Goal: Use online tool/utility: Utilize a website feature to perform a specific function

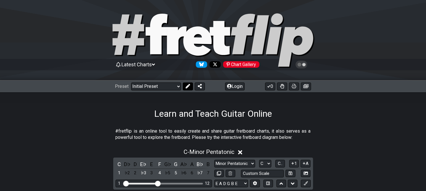
click at [184, 84] on button at bounding box center [188, 87] width 10 height 8
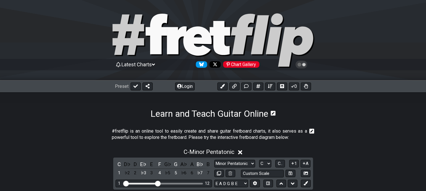
scroll to position [126, 0]
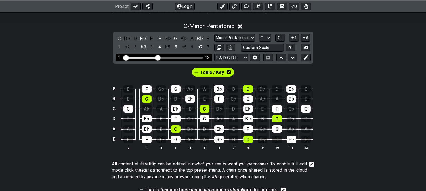
drag, startPoint x: 161, startPoint y: 57, endPoint x: 192, endPoint y: 57, distance: 30.9
click at [192, 57] on div "Visible fret range" at bounding box center [163, 58] width 79 height 2
drag, startPoint x: 159, startPoint y: 57, endPoint x: 193, endPoint y: 56, distance: 33.8
click at [193, 57] on input "Visible fret range" at bounding box center [163, 57] width 81 height 0
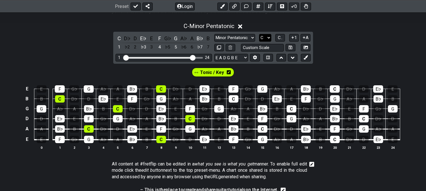
click at [268, 36] on select "A♭ A A♯ B♭ B C C♯ D♭ D D♯ E♭ E F F♯ G♭ G G♯" at bounding box center [265, 38] width 12 height 8
select select "A"
click at [259, 34] on select "A♭ A A♯ B♭ B C C♯ D♭ D D♯ E♭ E F F♯ G♭ G G♯" at bounding box center [265, 38] width 12 height 8
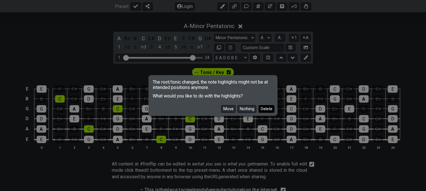
click at [266, 108] on button "Delete" at bounding box center [267, 109] width 16 height 8
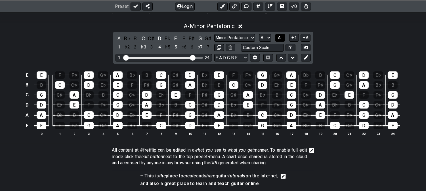
click at [279, 34] on button "A.." at bounding box center [280, 38] width 10 height 8
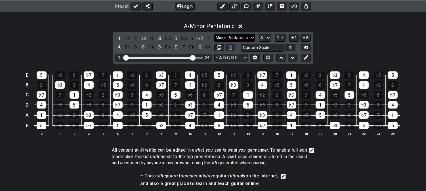
click at [234, 40] on select "Minor Pentatonic Click to edit Minor Pentatonic Major Pentatonic Minor Blues Ma…" at bounding box center [234, 38] width 41 height 8
click at [214, 34] on select "Minor Pentatonic Click to edit Minor Pentatonic Major Pentatonic Minor Blues Ma…" at bounding box center [234, 38] width 41 height 8
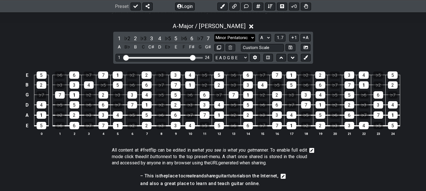
click at [226, 36] on select "Minor Pentatonic Click to edit Minor Pentatonic Major Pentatonic Minor Blues Ma…" at bounding box center [234, 38] width 41 height 8
select select "Mixolydian b6"
click at [214, 34] on select "Minor Pentatonic Click to edit Minor Pentatonic Major Pentatonic Minor Blues Ma…" at bounding box center [234, 38] width 41 height 8
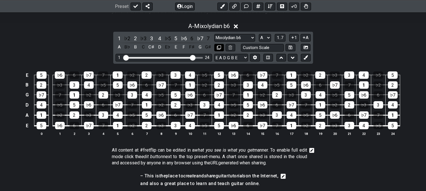
click at [220, 46] on icon at bounding box center [219, 47] width 4 height 4
select select "Mixolydian b6"
select select "A"
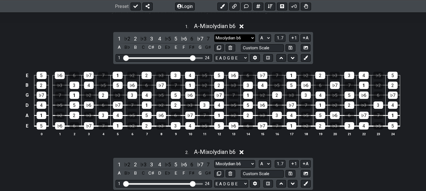
click at [231, 36] on select "Minor Pentatonic Click to edit Minor Pentatonic Major Pentatonic Minor Blues Ma…" at bounding box center [234, 38] width 41 height 8
select select "Mixolydian"
click at [214, 34] on select "Minor Pentatonic Click to edit Minor Pentatonic Major Pentatonic Minor Blues Ma…" at bounding box center [234, 38] width 41 height 8
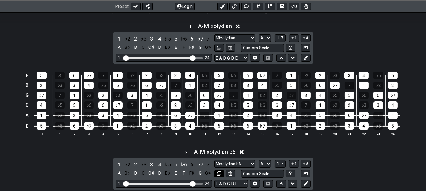
click at [217, 174] on icon at bounding box center [219, 174] width 4 height 4
select select "Mixolydian b6"
select select "A"
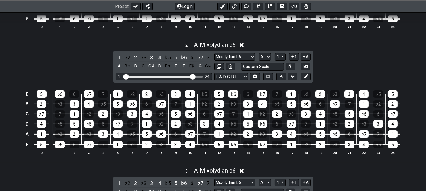
scroll to position [347, 0]
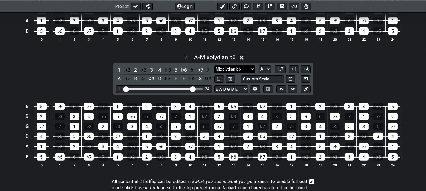
click at [239, 68] on select "Minor Pentatonic Click to edit Minor Pentatonic Major Pentatonic Minor Blues Ma…" at bounding box center [234, 70] width 41 height 8
click at [58, 74] on div "3 . A - Mixolydian b6 1 ♭2 2 ♭3 3 4 ♭5 5 ♭6 6 ♭7 7 A B♭ B C C♯ D E♭ E F F♯ G G♯…" at bounding box center [213, 113] width 426 height 125
click at [151, 70] on div "3" at bounding box center [151, 70] width 7 height 8
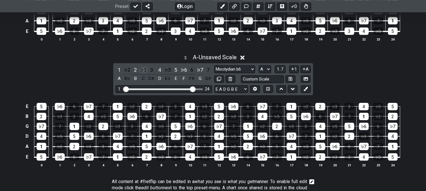
click at [140, 69] on div "♭3" at bounding box center [143, 70] width 7 height 8
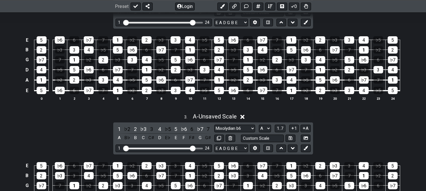
scroll to position [284, 0]
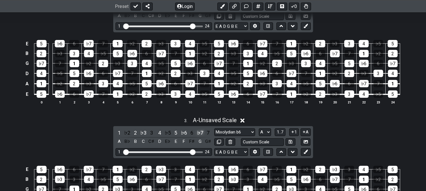
click at [200, 131] on div "♭7" at bounding box center [199, 133] width 7 height 8
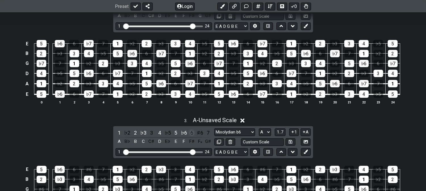
click at [192, 132] on div "6" at bounding box center [191, 133] width 7 height 8
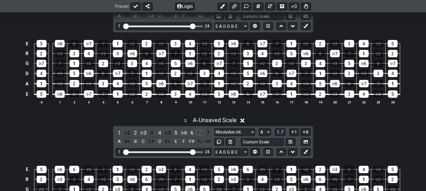
click at [200, 134] on div "♯6" at bounding box center [199, 133] width 7 height 8
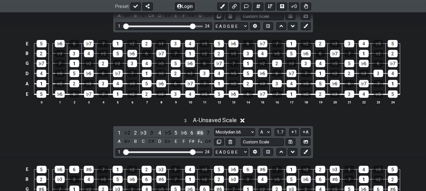
click at [201, 134] on div "♯6" at bounding box center [199, 133] width 7 height 8
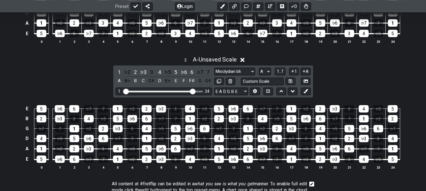
scroll to position [347, 0]
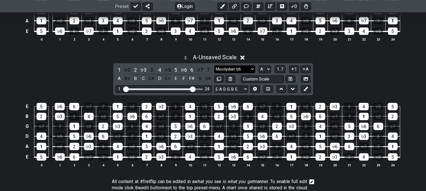
click at [231, 69] on select "Minor Pentatonic Click to edit Minor Pentatonic Major Pentatonic Minor Blues Ma…" at bounding box center [234, 70] width 41 height 8
click at [214, 66] on select "Minor Pentatonic Click to edit Minor Pentatonic Major Pentatonic Minor Blues Ma…" at bounding box center [234, 70] width 41 height 8
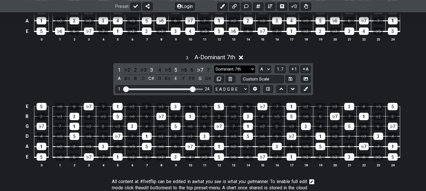
click at [225, 70] on select "Minor Pentatonic Click to edit Minor Pentatonic Major Pentatonic Minor Blues Ma…" at bounding box center [234, 70] width 41 height 8
select select "Mixolydian b6"
click at [214, 66] on select "Minor Pentatonic Click to edit Minor Pentatonic Major Pentatonic Minor Blues Ma…" at bounding box center [234, 70] width 41 height 8
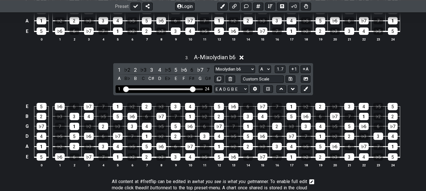
scroll to position [315, 0]
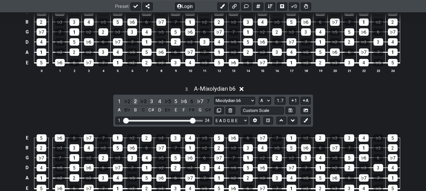
click at [136, 98] on div "2" at bounding box center [135, 102] width 7 height 8
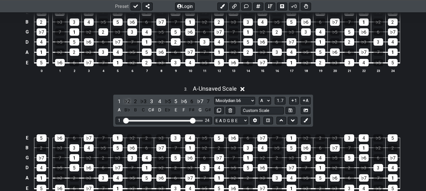
click at [126, 100] on div "♭2" at bounding box center [126, 102] width 7 height 8
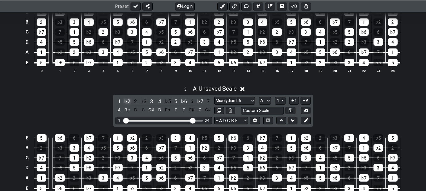
click at [128, 98] on div "♭2" at bounding box center [126, 102] width 7 height 8
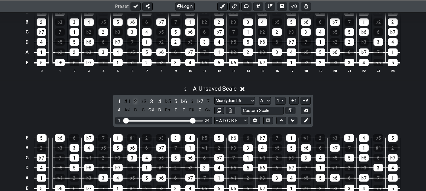
click at [136, 101] on div "2" at bounding box center [135, 102] width 7 height 8
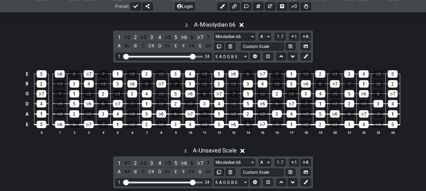
scroll to position [221, 0]
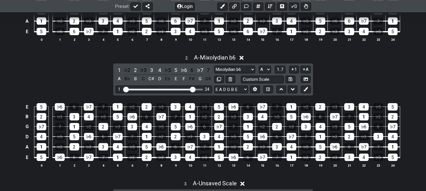
click at [43, 76] on div "2 . A - Mixolydian b6 1 ♭2 2 ♭3 3 4 ♭5 5 ♭6 6 ♭7 7 A B♭ B C C♯ D E♭ E F F♯ G G♯…" at bounding box center [213, 113] width 426 height 125
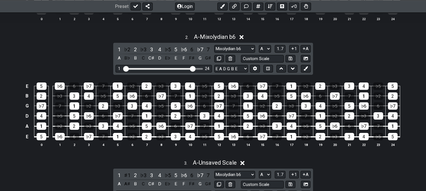
scroll to position [252, 0]
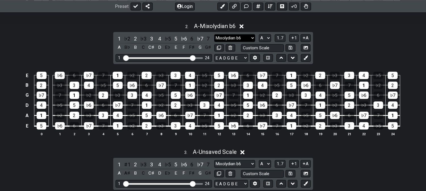
click at [235, 38] on select "Minor Pentatonic Click to edit Minor Pentatonic Major Pentatonic Minor Blues Ma…" at bounding box center [234, 38] width 41 height 8
select select "Melodic Minor"
click at [214, 34] on select "Minor Pentatonic Click to edit Minor Pentatonic Major Pentatonic Minor Blues Ma…" at bounding box center [234, 38] width 41 height 8
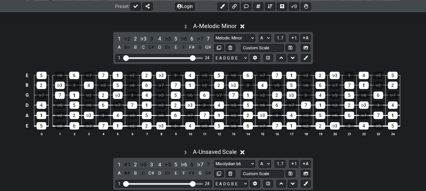
click at [0, 84] on div "E 5 ♭6 6 ♭7 7 1 ♭2 2 ♭3 3 4 ♭5 5 ♭6 6 ♭7 7 1 ♭2 2 ♭3 3 4 ♭5 5 B 2 ♭3 3 4 ♭5 5 ♭…" at bounding box center [213, 104] width 426 height 80
click at [307, 60] on icon at bounding box center [306, 58] width 4 height 4
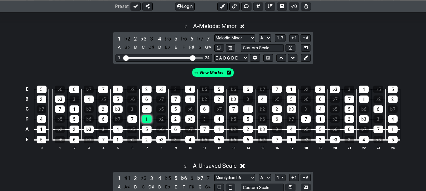
click at [149, 119] on div "1" at bounding box center [147, 119] width 10 height 7
click at [120, 109] on div "♭3" at bounding box center [118, 109] width 10 height 7
click at [310, 56] on button at bounding box center [306, 58] width 10 height 8
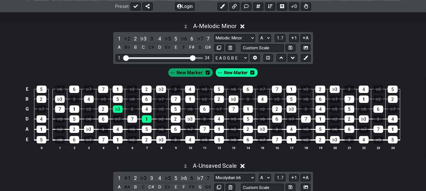
click at [249, 70] on div "New Marker" at bounding box center [236, 72] width 43 height 9
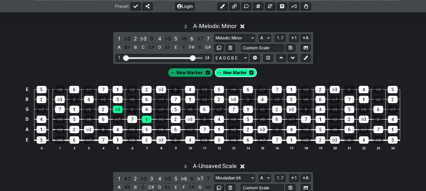
click at [253, 74] on div "New Marker New Marker" at bounding box center [213, 73] width 92 height 12
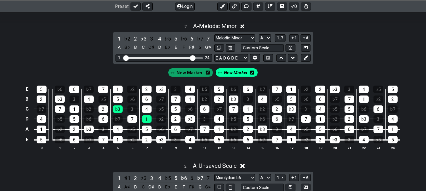
click at [247, 75] on div "New Marker" at bounding box center [236, 72] width 43 height 9
click at [250, 74] on icon at bounding box center [252, 73] width 4 height 4
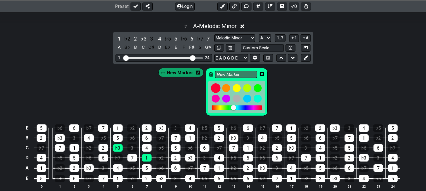
click at [213, 89] on div at bounding box center [216, 88] width 10 height 10
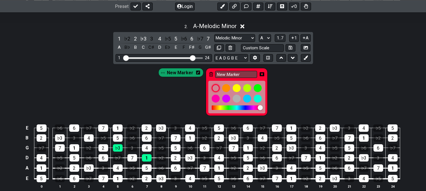
click at [261, 74] on icon at bounding box center [262, 74] width 5 height 4
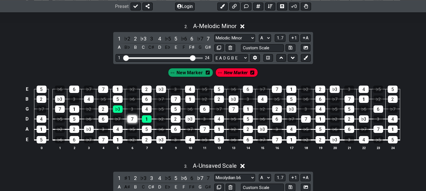
click at [127, 121] on div "7" at bounding box center [132, 119] width 10 height 7
click at [103, 110] on div "2" at bounding box center [103, 109] width 10 height 7
drag, startPoint x: 147, startPoint y: 112, endPoint x: 178, endPoint y: 118, distance: 31.8
click at [147, 112] on div "4" at bounding box center [147, 109] width 10 height 7
click at [176, 120] on div "2" at bounding box center [176, 119] width 10 height 7
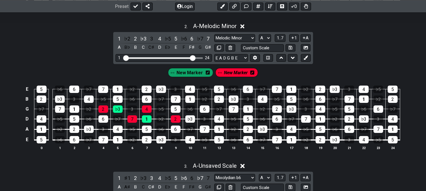
click at [188, 73] on span "New Marker" at bounding box center [190, 73] width 26 height 8
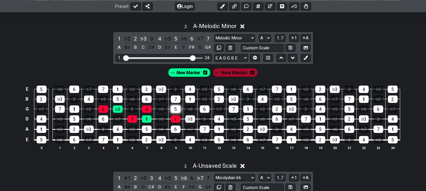
click at [173, 112] on div "5" at bounding box center [176, 109] width 10 height 7
click at [192, 120] on div "♭3" at bounding box center [190, 119] width 10 height 7
click at [226, 66] on div "New Marker New Marker" at bounding box center [213, 71] width 426 height 14
click at [232, 72] on div "New Marker New Marker" at bounding box center [213, 72] width 92 height 11
drag, startPoint x: 232, startPoint y: 107, endPoint x: 242, endPoint y: 109, distance: 10.4
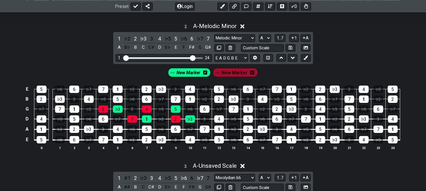
click at [234, 108] on div "7" at bounding box center [234, 109] width 10 height 7
click at [254, 123] on td "2" at bounding box center [248, 124] width 14 height 11
click at [251, 122] on div "5" at bounding box center [248, 119] width 10 height 7
click at [277, 109] on div "2" at bounding box center [277, 109] width 10 height 7
click at [305, 120] on div "7" at bounding box center [306, 119] width 10 height 7
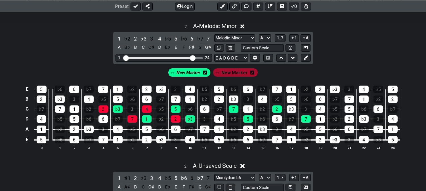
click at [225, 74] on span "New Marker" at bounding box center [234, 73] width 26 height 8
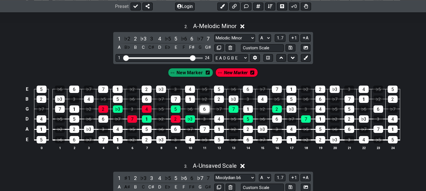
click at [205, 109] on div "6" at bounding box center [205, 109] width 10 height 7
click at [219, 121] on div "4" at bounding box center [219, 119] width 10 height 7
click at [246, 110] on div "1" at bounding box center [248, 109] width 10 height 7
drag, startPoint x: 272, startPoint y: 122, endPoint x: 289, endPoint y: 116, distance: 18.5
click at [273, 121] on div "6" at bounding box center [277, 119] width 10 height 7
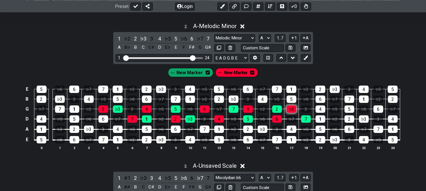
click at [287, 107] on div "♭3" at bounding box center [292, 109] width 10 height 7
click at [320, 118] on div "1" at bounding box center [321, 119] width 10 height 7
click at [197, 78] on div "New Marker" at bounding box center [190, 72] width 47 height 11
click at [180, 71] on span "New Marker" at bounding box center [190, 73] width 26 height 8
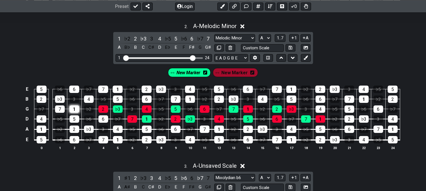
click at [72, 108] on div "1" at bounding box center [75, 109] width 10 height 7
click at [104, 119] on div "6" at bounding box center [103, 119] width 10 height 7
click at [310, 57] on button at bounding box center [306, 58] width 10 height 8
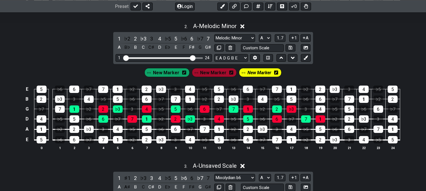
click at [276, 72] on icon at bounding box center [276, 73] width 4 height 4
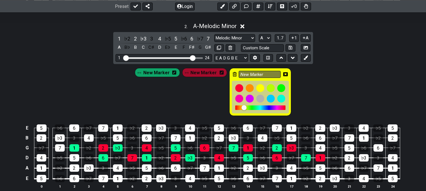
click at [285, 72] on icon at bounding box center [285, 74] width 5 height 8
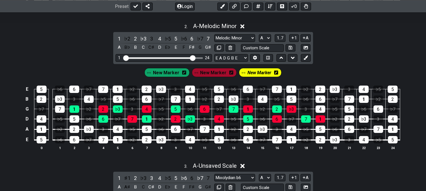
click at [213, 73] on span "New Marker" at bounding box center [213, 73] width 26 height 8
click at [162, 75] on span "New Marker" at bounding box center [166, 73] width 26 height 8
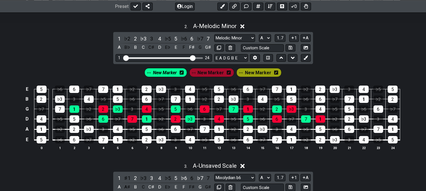
drag, startPoint x: 117, startPoint y: 140, endPoint x: 124, endPoint y: 135, distance: 9.5
click at [117, 140] on div "1" at bounding box center [118, 139] width 10 height 7
click at [146, 129] on div "5" at bounding box center [147, 129] width 10 height 7
click at [165, 72] on span "New Marker" at bounding box center [165, 73] width 24 height 8
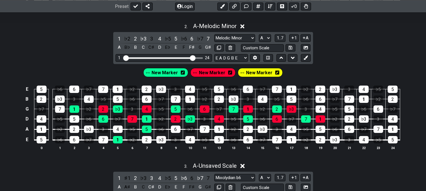
click at [201, 72] on span "New Marker" at bounding box center [212, 73] width 26 height 8
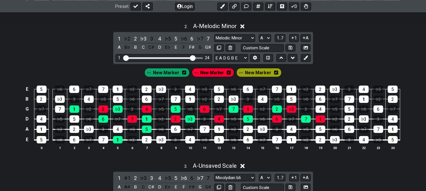
click at [263, 74] on span "New Marker" at bounding box center [258, 73] width 26 height 8
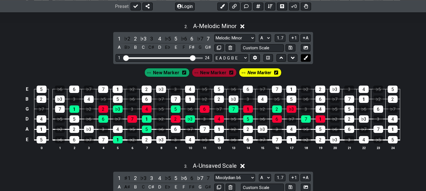
click at [302, 60] on button at bounding box center [306, 58] width 10 height 8
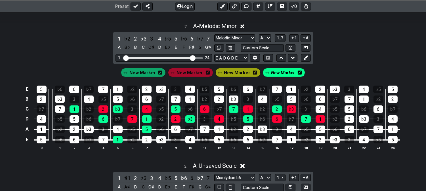
click at [291, 73] on span "New Marker" at bounding box center [283, 73] width 24 height 8
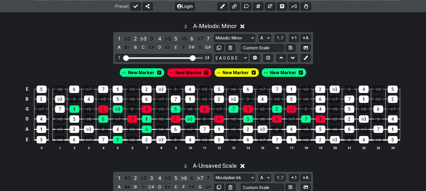
click at [299, 73] on icon at bounding box center [301, 73] width 4 height 4
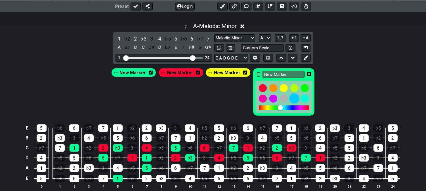
click at [291, 97] on div at bounding box center [295, 99] width 10 height 10
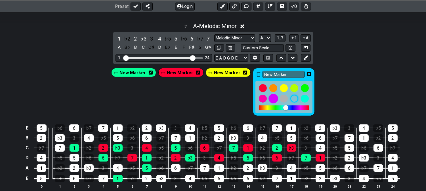
click at [269, 100] on div at bounding box center [274, 99] width 10 height 10
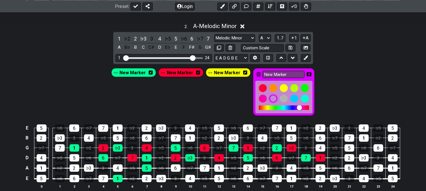
click at [307, 75] on icon at bounding box center [309, 74] width 5 height 5
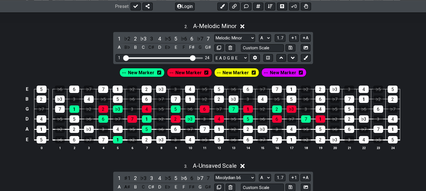
click at [241, 74] on span "New Marker" at bounding box center [236, 73] width 26 height 8
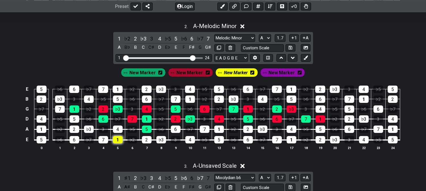
click at [119, 141] on div "1" at bounding box center [118, 139] width 10 height 7
click at [147, 131] on div "5" at bounding box center [147, 129] width 10 height 7
click at [164, 137] on div "♭3" at bounding box center [161, 139] width 10 height 7
click at [206, 129] on div "7" at bounding box center [205, 129] width 10 height 7
click at [207, 129] on div "7" at bounding box center [205, 129] width 10 height 7
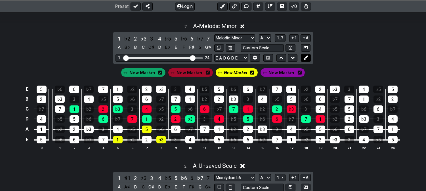
click at [304, 58] on icon at bounding box center [306, 58] width 4 height 4
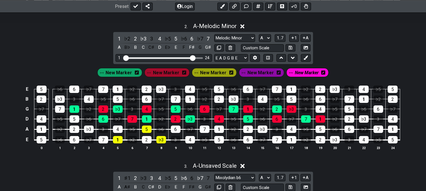
click at [322, 71] on div "New Marker" at bounding box center [307, 72] width 43 height 9
click at [321, 72] on icon at bounding box center [323, 73] width 4 height 4
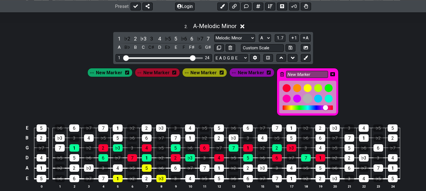
click at [303, 98] on div at bounding box center [308, 99] width 10 height 10
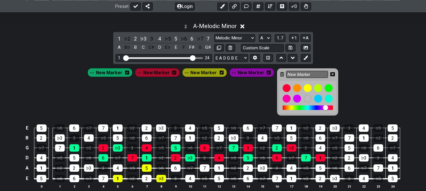
click at [330, 72] on icon at bounding box center [332, 74] width 5 height 8
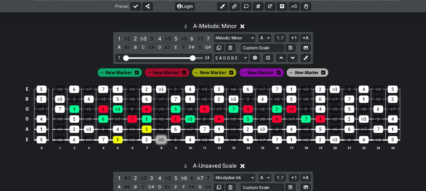
click at [159, 141] on div "♭3" at bounding box center [161, 139] width 10 height 7
click at [206, 127] on div "7" at bounding box center [205, 129] width 10 height 7
click at [259, 76] on span "New Marker" at bounding box center [260, 73] width 26 height 8
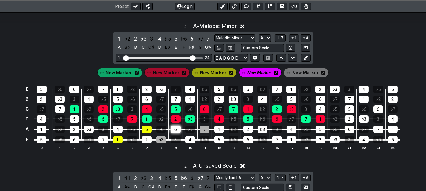
click at [177, 129] on div "6" at bounding box center [176, 129] width 10 height 7
click at [148, 140] on div "2" at bounding box center [147, 139] width 10 height 7
drag, startPoint x: 121, startPoint y: 131, endPoint x: 103, endPoint y: 137, distance: 18.7
click at [120, 130] on div "4" at bounding box center [118, 129] width 10 height 7
drag, startPoint x: 102, startPoint y: 138, endPoint x: 88, endPoint y: 138, distance: 13.3
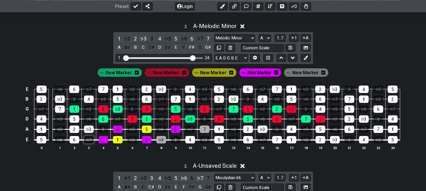
click at [102, 138] on div "7" at bounding box center [103, 139] width 10 height 7
click at [73, 131] on div "2" at bounding box center [75, 129] width 10 height 7
click at [41, 141] on div "5" at bounding box center [42, 139] width 10 height 7
click at [221, 131] on div "1" at bounding box center [219, 129] width 10 height 7
drag, startPoint x: 220, startPoint y: 129, endPoint x: 221, endPoint y: 137, distance: 7.7
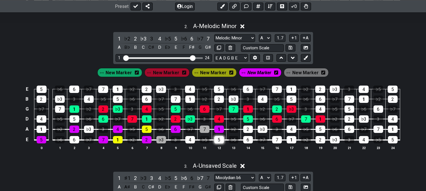
click at [220, 129] on div "1" at bounding box center [219, 129] width 10 height 7
drag, startPoint x: 219, startPoint y: 142, endPoint x: 259, endPoint y: 129, distance: 41.3
click at [222, 142] on div "5" at bounding box center [219, 139] width 10 height 7
click at [248, 131] on div "2" at bounding box center [248, 129] width 10 height 7
click at [277, 141] on div "7" at bounding box center [277, 139] width 10 height 7
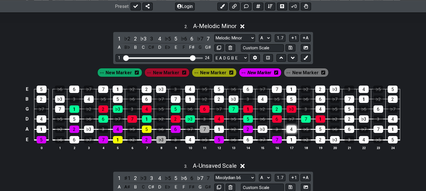
click at [291, 131] on div "4" at bounding box center [292, 129] width 10 height 7
click at [218, 75] on span "New Marker" at bounding box center [213, 73] width 26 height 8
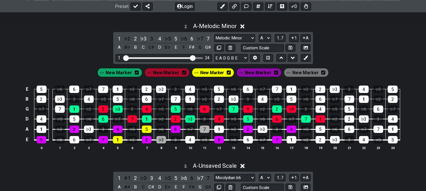
drag, startPoint x: 191, startPoint y: 140, endPoint x: 194, endPoint y: 136, distance: 4.8
click at [191, 138] on div "4" at bounding box center [190, 139] width 10 height 7
click at [219, 129] on div "1" at bounding box center [219, 129] width 10 height 7
drag, startPoint x: 250, startPoint y: 140, endPoint x: 252, endPoint y: 136, distance: 4.3
click at [250, 139] on div "6" at bounding box center [248, 139] width 10 height 7
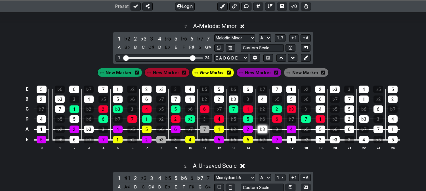
click at [261, 131] on div "♭3" at bounding box center [263, 129] width 10 height 7
drag, startPoint x: 289, startPoint y: 143, endPoint x: 312, endPoint y: 134, distance: 25.3
click at [290, 143] on div "1" at bounding box center [292, 139] width 10 height 7
click at [326, 129] on td "5" at bounding box center [320, 124] width 14 height 11
click at [322, 129] on div "5" at bounding box center [321, 129] width 10 height 7
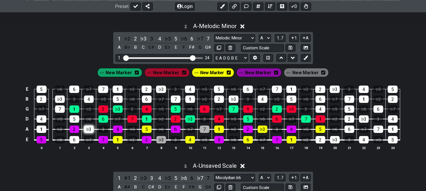
click at [84, 128] on div "♭3" at bounding box center [89, 129] width 10 height 7
click at [79, 136] on td "6" at bounding box center [74, 134] width 14 height 11
click at [77, 138] on div "6" at bounding box center [75, 139] width 10 height 7
click at [208, 72] on span "New Marker" at bounding box center [212, 73] width 24 height 8
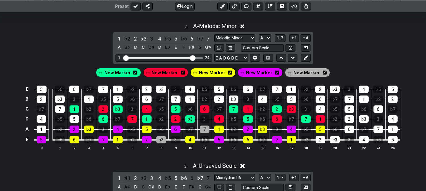
click at [64, 47] on div "2 . A - Melodic Minor 1 ♭2 2 ♭3 3 4 ♭5 5 ♭6 6 ♭7 7 A B♭ B C C♯ D E♭ E F F♯ G G♯…" at bounding box center [213, 88] width 426 height 139
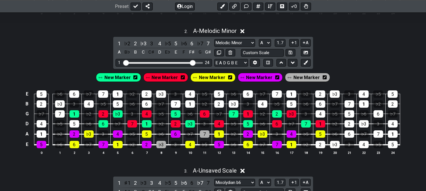
scroll to position [284, 0]
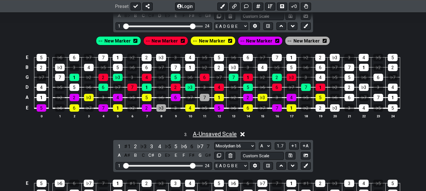
click at [220, 135] on span "A - Unsaved Scale" at bounding box center [215, 134] width 44 height 7
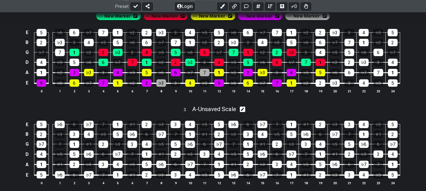
scroll to position [315, 0]
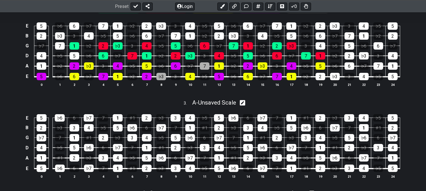
click at [213, 98] on div "A - Unsaved Scale" at bounding box center [214, 101] width 44 height 10
select select "Mixolydian b6"
select select "A"
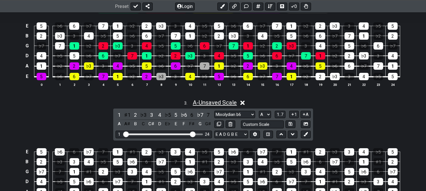
click at [211, 101] on span "A - Unsaved Scale" at bounding box center [215, 102] width 44 height 7
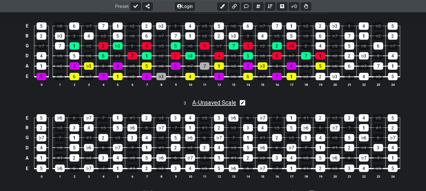
click at [213, 102] on span "A - Unsaved Scale" at bounding box center [214, 102] width 44 height 7
select select "Mixolydian b6"
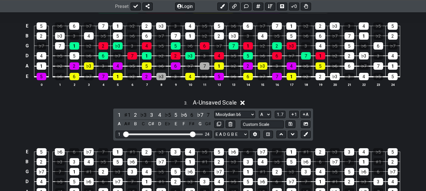
click at [261, 111] on div "1 ♯1 2 ♭3 3 4 ♭5 5 ♭6 6 ♭7 7 A A♯ B C C♯ D E♭ E F F♯ G G♯ Minor Pentatonic Clic…" at bounding box center [213, 125] width 200 height 32
click at [261, 115] on select "A♭ A A♯ B♭ B C C♯ D♭ D D♯ E♭ E F F♯ G♭ G G♯" at bounding box center [265, 115] width 12 height 8
select select "C"
click at [259, 112] on select "A♭ A A♯ B♭ B C C♯ D♭ D D♯ E♭ E F F♯ G♭ G G♯" at bounding box center [265, 115] width 12 height 8
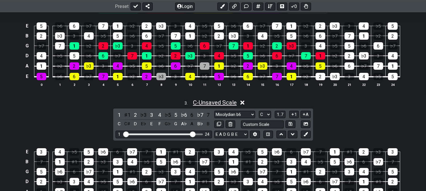
click at [219, 106] on span "C - Unsaved Scale" at bounding box center [215, 102] width 44 height 7
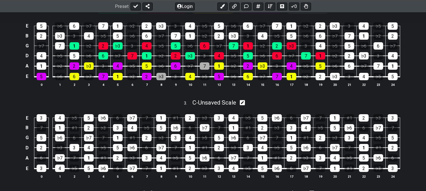
click at [216, 98] on div "C - Unsaved Scale" at bounding box center [214, 101] width 44 height 10
select select "Mixolydian b6"
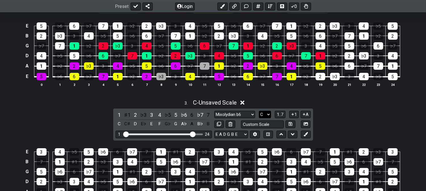
click at [260, 115] on select "A♭ A A♯ B♭ B C C♯ D♭ D D♯ E♭ E F F♯ G♭ G G♯" at bounding box center [265, 115] width 12 height 8
click at [259, 112] on select "A♭ A A♯ B♭ B C C♯ D♭ D D♯ E♭ E F F♯ G♭ G G♯" at bounding box center [265, 115] width 12 height 8
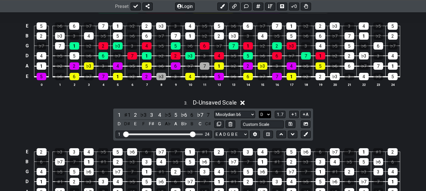
click at [268, 115] on select "A♭ A A♯ B♭ B C C♯ D♭ D D♯ E♭ E F F♯ G♭ G G♯" at bounding box center [265, 115] width 12 height 8
select select "E"
click at [259, 112] on select "A♭ A A♯ B♭ B C C♯ D♭ D D♯ E♭ E F F♯ G♭ G G♯" at bounding box center [265, 115] width 12 height 8
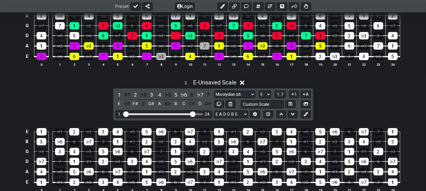
scroll to position [347, 0]
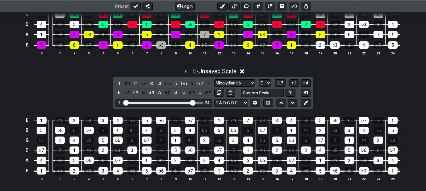
click at [222, 72] on span "E - Unsaved Scale" at bounding box center [214, 71] width 43 height 7
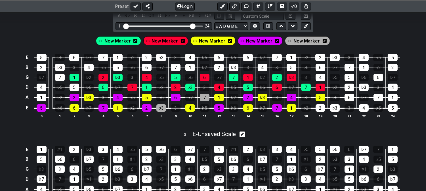
scroll to position [315, 0]
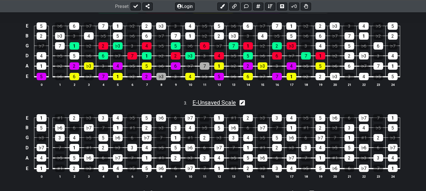
click at [217, 103] on span "E - Unsaved Scale" at bounding box center [213, 102] width 43 height 7
select select "Mixolydian b6"
select select "E"
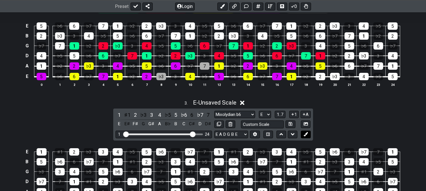
click at [303, 134] on button at bounding box center [306, 135] width 10 height 8
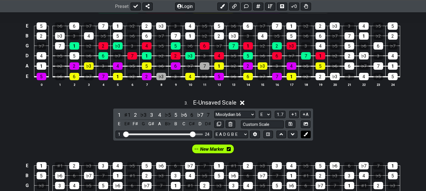
click at [303, 134] on button at bounding box center [306, 135] width 10 height 8
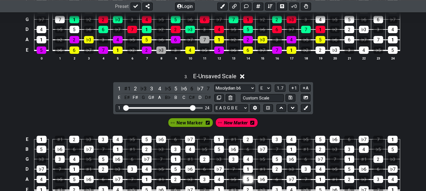
scroll to position [378, 0]
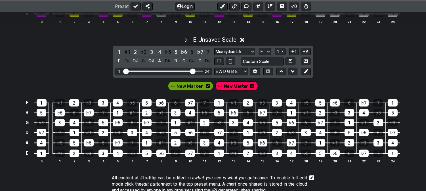
click at [239, 86] on span "New Marker" at bounding box center [236, 86] width 24 height 8
click at [239, 87] on span "New Marker" at bounding box center [236, 86] width 26 height 8
click at [116, 156] on div "4" at bounding box center [118, 153] width 10 height 7
click at [146, 145] on div "1" at bounding box center [147, 142] width 10 height 7
click at [165, 156] on div "♭6" at bounding box center [161, 153] width 10 height 7
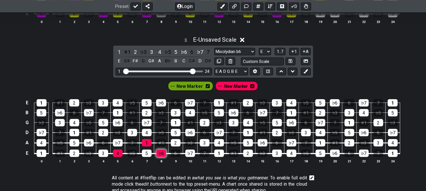
click at [163, 156] on div "♭6" at bounding box center [161, 153] width 10 height 7
click at [189, 153] on div "♭7" at bounding box center [190, 153] width 10 height 7
click at [220, 141] on div "4" at bounding box center [219, 142] width 10 height 7
drag, startPoint x: 221, startPoint y: 158, endPoint x: 233, endPoint y: 154, distance: 13.1
click at [224, 156] on table "E 1 ♯1 2 ♭3 3 4 ♭5 5 ♭6 6 ♭7 7 1 ♯1 2 ♭3 3 4 ♭5 5 ♭6 6 ♭7 7 1 B 5 ♭6 6 ♭7 7 1 ♯…" at bounding box center [212, 126] width 377 height 67
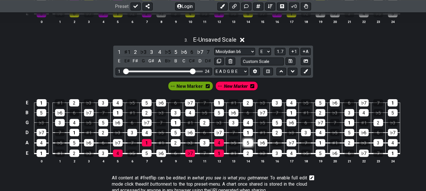
click at [244, 145] on div "5" at bounding box center [248, 142] width 10 height 7
click at [247, 144] on div "5" at bounding box center [248, 142] width 10 height 7
click at [223, 154] on td "1" at bounding box center [219, 148] width 14 height 11
click at [221, 154] on div "1" at bounding box center [219, 153] width 10 height 7
drag, startPoint x: 242, startPoint y: 154, endPoint x: 246, endPoint y: 153, distance: 4.3
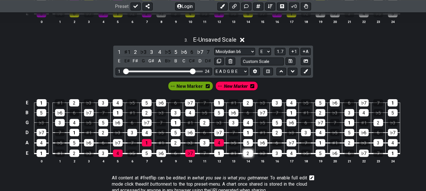
click at [243, 154] on td "2" at bounding box center [248, 148] width 14 height 11
click at [247, 153] on div "2" at bounding box center [248, 153] width 10 height 7
drag, startPoint x: 259, startPoint y: 144, endPoint x: 285, endPoint y: 150, distance: 26.1
click at [260, 144] on div "♭6" at bounding box center [263, 142] width 10 height 7
click at [289, 154] on div "4" at bounding box center [292, 153] width 10 height 7
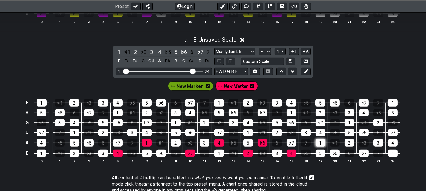
click at [320, 143] on div "1" at bounding box center [321, 142] width 10 height 7
click at [86, 144] on div "♭6" at bounding box center [89, 142] width 10 height 7
click at [72, 155] on div "2" at bounding box center [75, 153] width 10 height 7
click at [185, 87] on span "New Marker" at bounding box center [190, 86] width 26 height 8
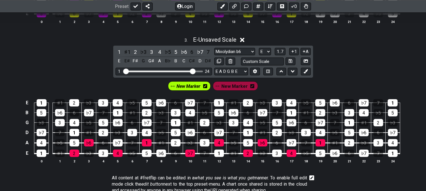
drag, startPoint x: 71, startPoint y: 144, endPoint x: 47, endPoint y: 152, distance: 25.4
click at [70, 144] on div "5" at bounding box center [75, 142] width 10 height 7
click at [39, 155] on div "1" at bounding box center [42, 153] width 10 height 7
click at [107, 152] on div "3" at bounding box center [103, 153] width 10 height 7
click at [120, 145] on div "♭7" at bounding box center [118, 142] width 10 height 7
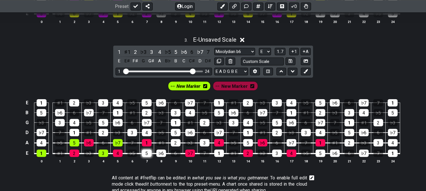
click at [146, 154] on div "5" at bounding box center [147, 153] width 10 height 7
click at [175, 142] on div "2" at bounding box center [176, 142] width 10 height 7
drag, startPoint x: 221, startPoint y: 155, endPoint x: 236, endPoint y: 151, distance: 16.0
click at [221, 155] on div "1" at bounding box center [219, 153] width 10 height 7
click at [246, 144] on div "5" at bounding box center [248, 142] width 10 height 7
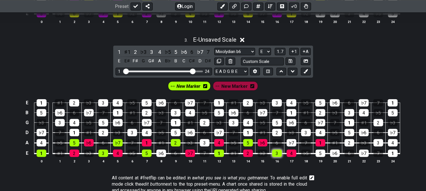
click at [278, 152] on div "3" at bounding box center [277, 153] width 10 height 7
drag, startPoint x: 292, startPoint y: 144, endPoint x: 307, endPoint y: 148, distance: 14.8
click at [293, 143] on div "♭7" at bounding box center [292, 142] width 10 height 7
click at [322, 153] on div "5" at bounding box center [321, 153] width 10 height 7
click at [346, 144] on div "2" at bounding box center [350, 142] width 10 height 7
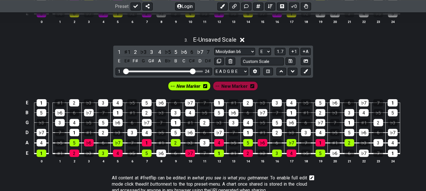
click at [311, 73] on div "1 ♯1 2 ♭3 3 4 ♭5 5 ♭6 6 ♭7 7 E E♯ F♯ G G♯ A B♭ B C C♯ D D♯ Minor Pentatonic Cli…" at bounding box center [213, 62] width 200 height 32
click at [307, 75] on button at bounding box center [306, 72] width 10 height 8
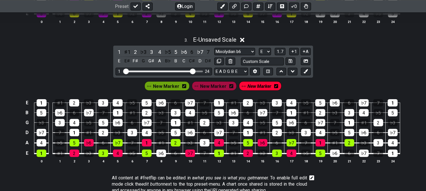
click at [274, 88] on icon at bounding box center [276, 86] width 4 height 4
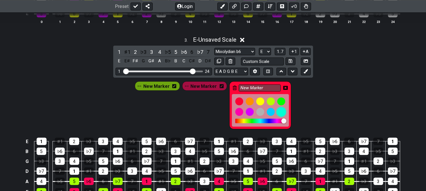
click at [279, 111] on div at bounding box center [281, 113] width 10 height 10
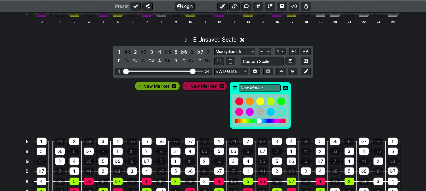
click at [284, 86] on icon at bounding box center [285, 88] width 5 height 8
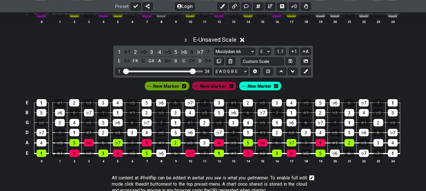
click at [154, 151] on td "♭6" at bounding box center [161, 148] width 14 height 11
click at [160, 152] on div "♭6" at bounding box center [161, 153] width 10 height 7
click at [202, 143] on div "3" at bounding box center [205, 142] width 10 height 7
click at [263, 93] on div "E 1 ♯1 2 ♭3 3 4 ♭5 5 ♭6 6 ♭7 7 1 ♯1 2 ♭3 3 4 ♭5 5 ♭6 6 ♭7 7 1 B 5 ♭6 6 ♭7 7 1 ♯…" at bounding box center [213, 132] width 426 height 80
click at [263, 88] on span "New Marker" at bounding box center [259, 86] width 24 height 8
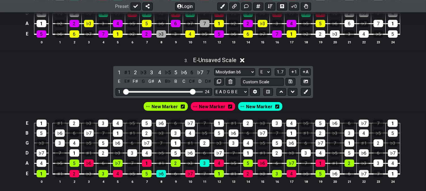
scroll to position [347, 0]
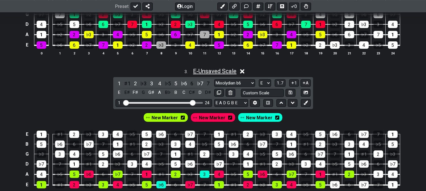
click at [206, 75] on span "E - Unsaved Scale" at bounding box center [214, 71] width 43 height 7
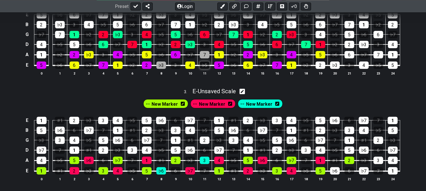
scroll to position [315, 0]
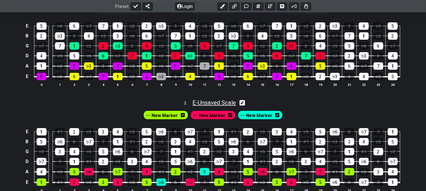
click at [225, 103] on span "E - Unsaved Scale" at bounding box center [213, 102] width 43 height 7
select select "Mixolydian b6"
select select "E"
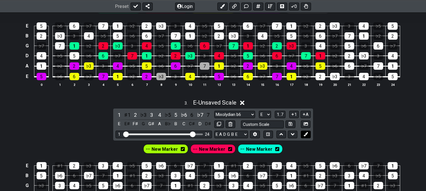
click at [308, 134] on icon at bounding box center [306, 134] width 4 height 4
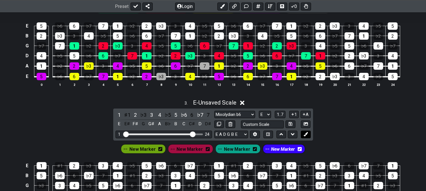
click at [308, 134] on icon at bounding box center [306, 134] width 4 height 4
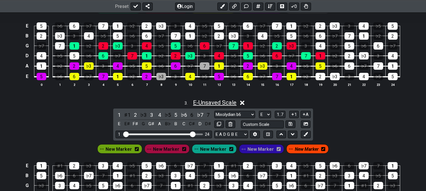
click at [223, 100] on span "E - Unsaved Scale" at bounding box center [214, 102] width 43 height 7
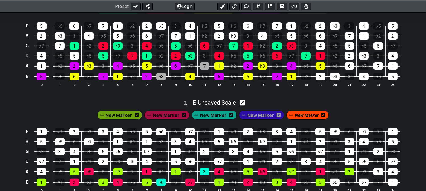
click at [307, 118] on span "New Marker" at bounding box center [307, 116] width 24 height 8
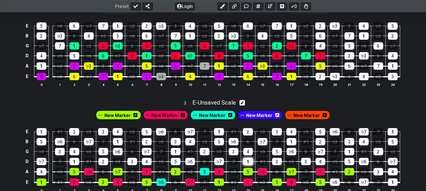
click at [246, 161] on div "1" at bounding box center [248, 161] width 10 height 7
click at [247, 161] on div "1" at bounding box center [248, 161] width 10 height 7
drag, startPoint x: 289, startPoint y: 111, endPoint x: 292, endPoint y: 114, distance: 4.6
click at [290, 111] on div "New Marker" at bounding box center [307, 115] width 47 height 11
click at [293, 116] on span "New Marker" at bounding box center [306, 116] width 26 height 8
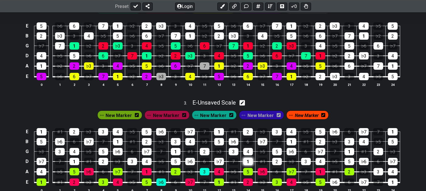
click at [248, 161] on div "1" at bounding box center [248, 161] width 10 height 7
click at [235, 155] on div "3" at bounding box center [234, 151] width 10 height 7
click at [187, 159] on div "♭6" at bounding box center [190, 161] width 10 height 7
click at [175, 157] on td "5" at bounding box center [175, 157] width 14 height 10
click at [175, 155] on div "1" at bounding box center [176, 151] width 10 height 7
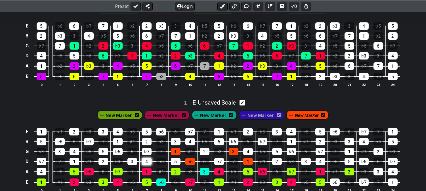
click at [144, 163] on div "4" at bounding box center [147, 161] width 10 height 7
click at [116, 152] on div "♭6" at bounding box center [118, 151] width 10 height 7
click at [103, 162] on div "2" at bounding box center [103, 161] width 10 height 7
click at [76, 152] on div "4" at bounding box center [75, 151] width 10 height 7
click at [276, 153] on div "5" at bounding box center [277, 151] width 10 height 7
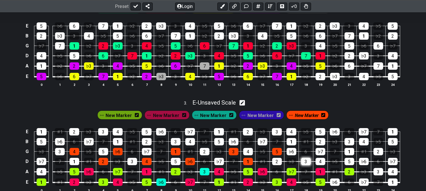
click at [303, 162] on div "3" at bounding box center [306, 161] width 10 height 7
click at [325, 153] on div "♭7" at bounding box center [321, 151] width 10 height 7
click at [351, 163] on div "5" at bounding box center [350, 161] width 10 height 7
click at [378, 152] on div "2" at bounding box center [378, 151] width 10 height 7
click at [392, 162] on div "♭7" at bounding box center [393, 161] width 10 height 7
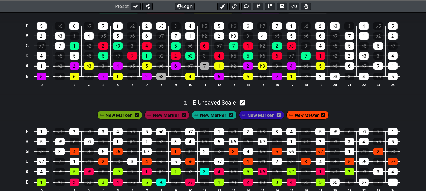
click at [260, 112] on div "New Marker" at bounding box center [261, 115] width 45 height 9
click at [260, 115] on span "New Marker" at bounding box center [260, 116] width 26 height 8
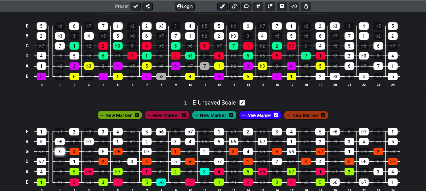
click at [62, 156] on div "3" at bounding box center [60, 151] width 10 height 7
click at [77, 162] on div "1" at bounding box center [75, 161] width 10 height 7
click at [109, 154] on td "2" at bounding box center [103, 157] width 14 height 10
drag, startPoint x: 134, startPoint y: 163, endPoint x: 116, endPoint y: 156, distance: 18.8
click at [132, 163] on div "3" at bounding box center [132, 161] width 10 height 7
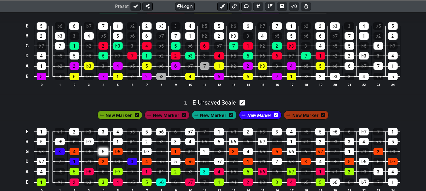
click at [105, 153] on div "5" at bounding box center [103, 151] width 10 height 7
click at [148, 152] on div "♭7" at bounding box center [147, 151] width 10 height 7
click at [175, 162] on div "5" at bounding box center [176, 161] width 10 height 7
click at [209, 154] on div "2" at bounding box center [205, 151] width 10 height 7
click at [220, 164] on div "♭7" at bounding box center [219, 161] width 10 height 7
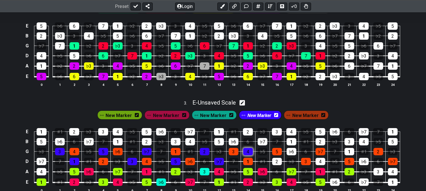
click at [251, 153] on div "4" at bounding box center [248, 151] width 10 height 7
drag, startPoint x: 280, startPoint y: 163, endPoint x: 287, endPoint y: 154, distance: 11.3
click at [279, 163] on div "2" at bounding box center [277, 161] width 10 height 7
click at [288, 151] on div "♭6" at bounding box center [292, 151] width 10 height 7
click at [322, 164] on div "4" at bounding box center [321, 161] width 10 height 7
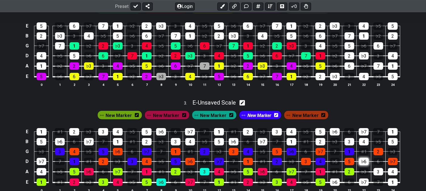
drag, startPoint x: 346, startPoint y: 152, endPoint x: 367, endPoint y: 160, distance: 21.9
click at [347, 152] on div "1" at bounding box center [350, 151] width 10 height 7
click at [364, 163] on div "♭6" at bounding box center [364, 161] width 10 height 7
click at [247, 115] on span "New Marker" at bounding box center [259, 116] width 24 height 8
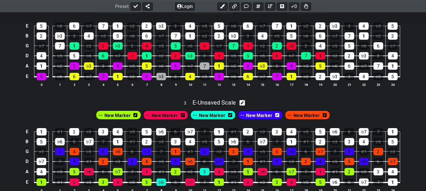
click at [276, 117] on icon at bounding box center [277, 115] width 4 height 4
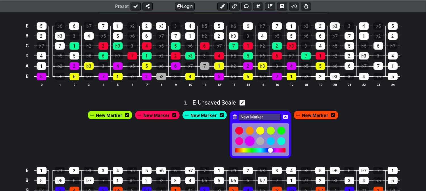
click at [246, 141] on div at bounding box center [250, 142] width 10 height 10
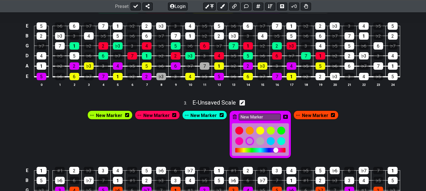
click at [284, 117] on icon at bounding box center [285, 117] width 5 height 5
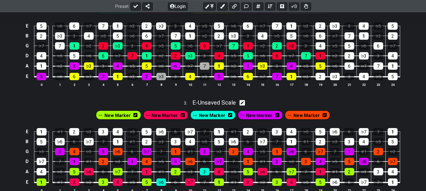
click at [257, 114] on span "New Marker" at bounding box center [259, 116] width 26 height 8
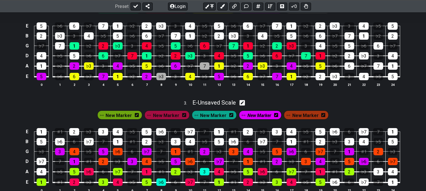
click at [256, 116] on span "New Marker" at bounding box center [259, 116] width 24 height 8
